Goal: Information Seeking & Learning: Learn about a topic

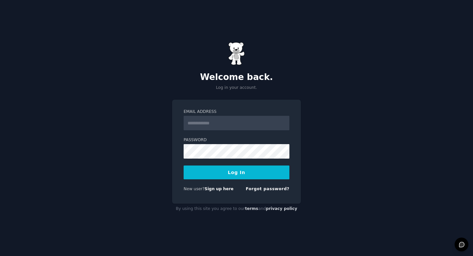
click at [197, 125] on input "Email Address" at bounding box center [237, 123] width 106 height 14
type input "**********"
click at [242, 175] on button "Log In" at bounding box center [237, 172] width 106 height 14
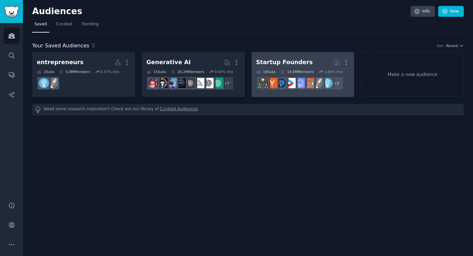
click at [268, 63] on div "Startup Founders" at bounding box center [284, 62] width 57 height 8
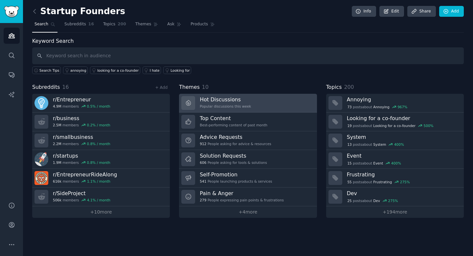
click at [216, 102] on h3 "Hot Discussions" at bounding box center [225, 99] width 51 height 7
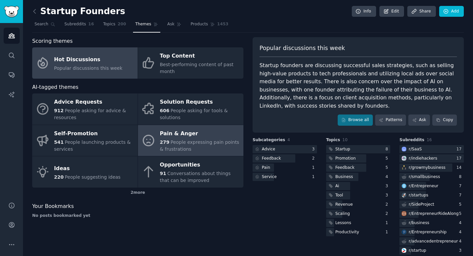
click at [178, 137] on div "Pain & Anger" at bounding box center [200, 133] width 80 height 11
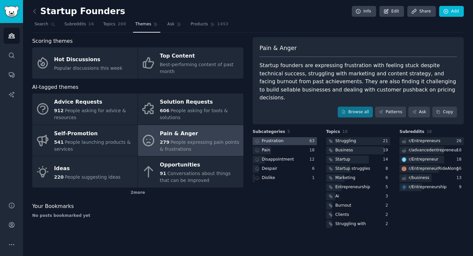
click at [283, 137] on div "Frustration" at bounding box center [269, 141] width 32 height 8
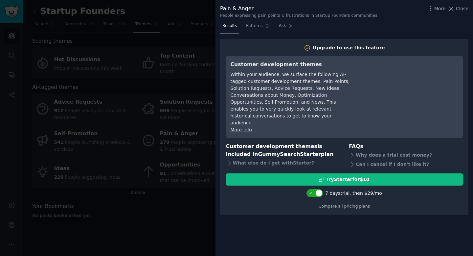
click at [172, 207] on div at bounding box center [236, 128] width 473 height 256
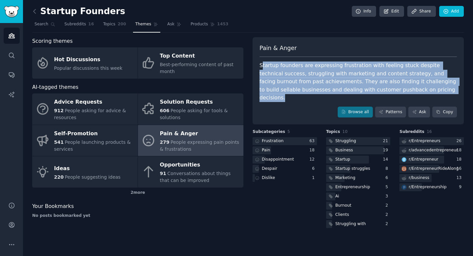
drag, startPoint x: 262, startPoint y: 66, endPoint x: 395, endPoint y: 89, distance: 135.1
click at [395, 89] on div "Startup founders are expressing frustration with feeling stuck despite technica…" at bounding box center [359, 81] width 198 height 40
click at [43, 24] on span "Search" at bounding box center [42, 24] width 14 height 6
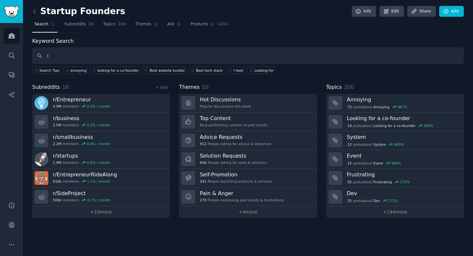
type input "з"
type input "pmf"
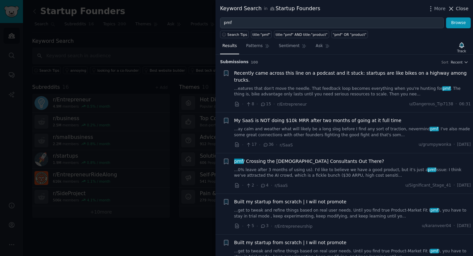
click at [462, 9] on span "Close" at bounding box center [462, 8] width 12 height 7
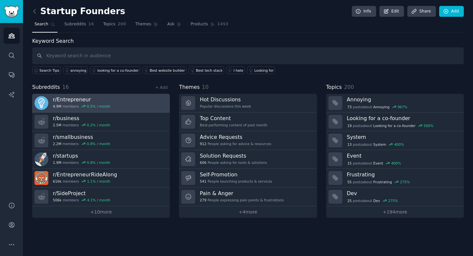
click at [72, 102] on h3 "r/ Entrepreneur" at bounding box center [82, 99] width 58 height 7
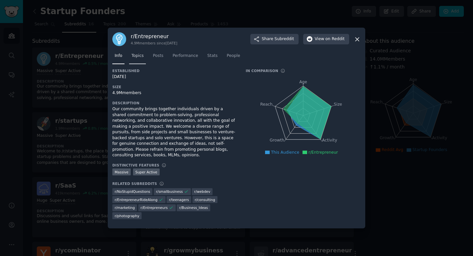
click at [134, 54] on span "Topics" at bounding box center [137, 56] width 12 height 6
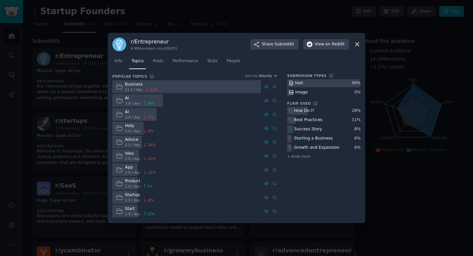
click at [357, 45] on icon at bounding box center [358, 45] width 4 height 4
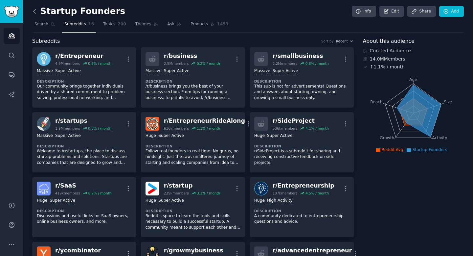
click at [34, 13] on icon at bounding box center [34, 11] width 7 height 7
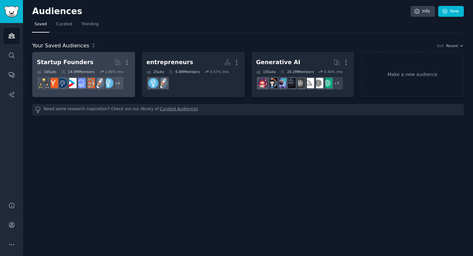
click at [71, 64] on div "Startup Founders" at bounding box center [65, 62] width 57 height 8
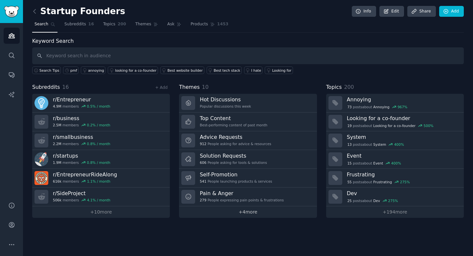
click at [254, 211] on link "+ 4 more" at bounding box center [248, 212] width 138 height 12
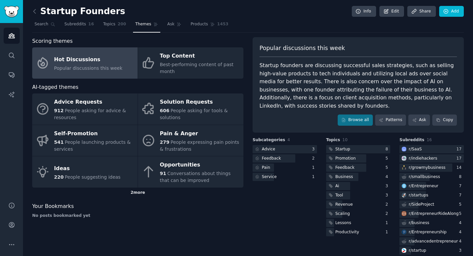
click at [134, 195] on div "2 more" at bounding box center [137, 192] width 211 height 11
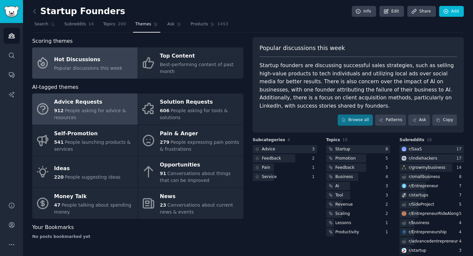
click at [87, 102] on div "Advice Requests" at bounding box center [94, 102] width 80 height 11
